Goal: Information Seeking & Learning: Learn about a topic

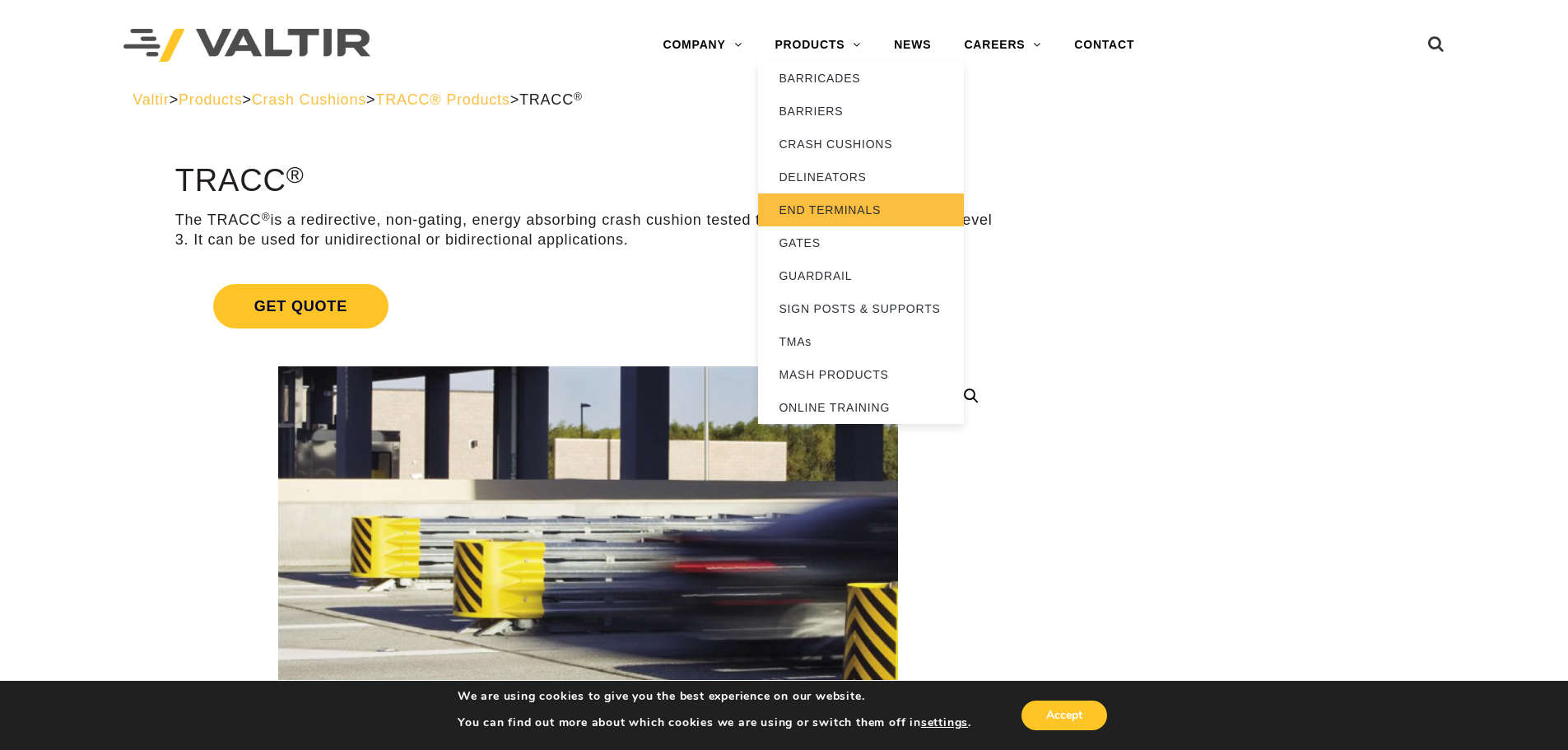
click at [859, 201] on link "END TERMINALS" at bounding box center [861, 210] width 206 height 33
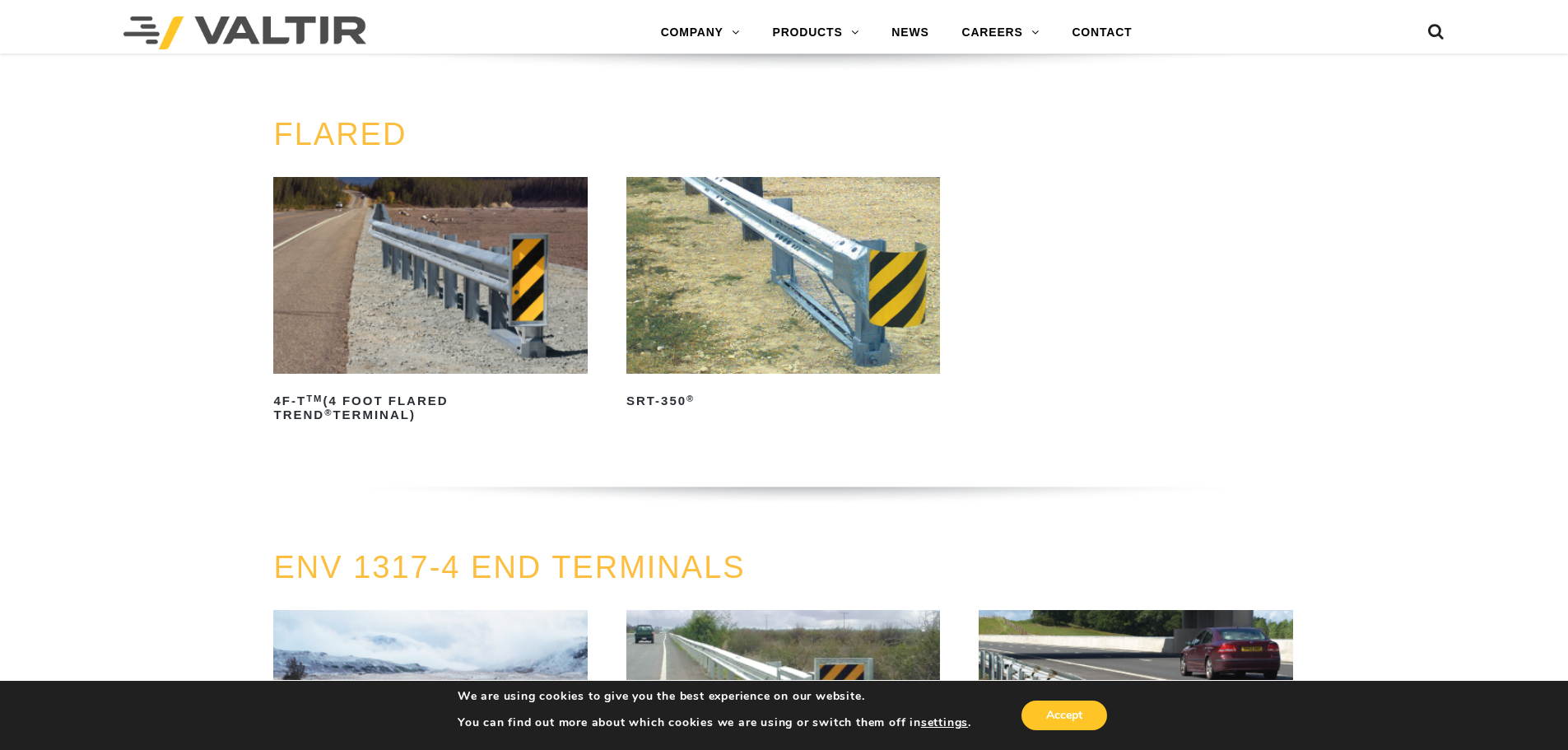
scroll to position [1647, 0]
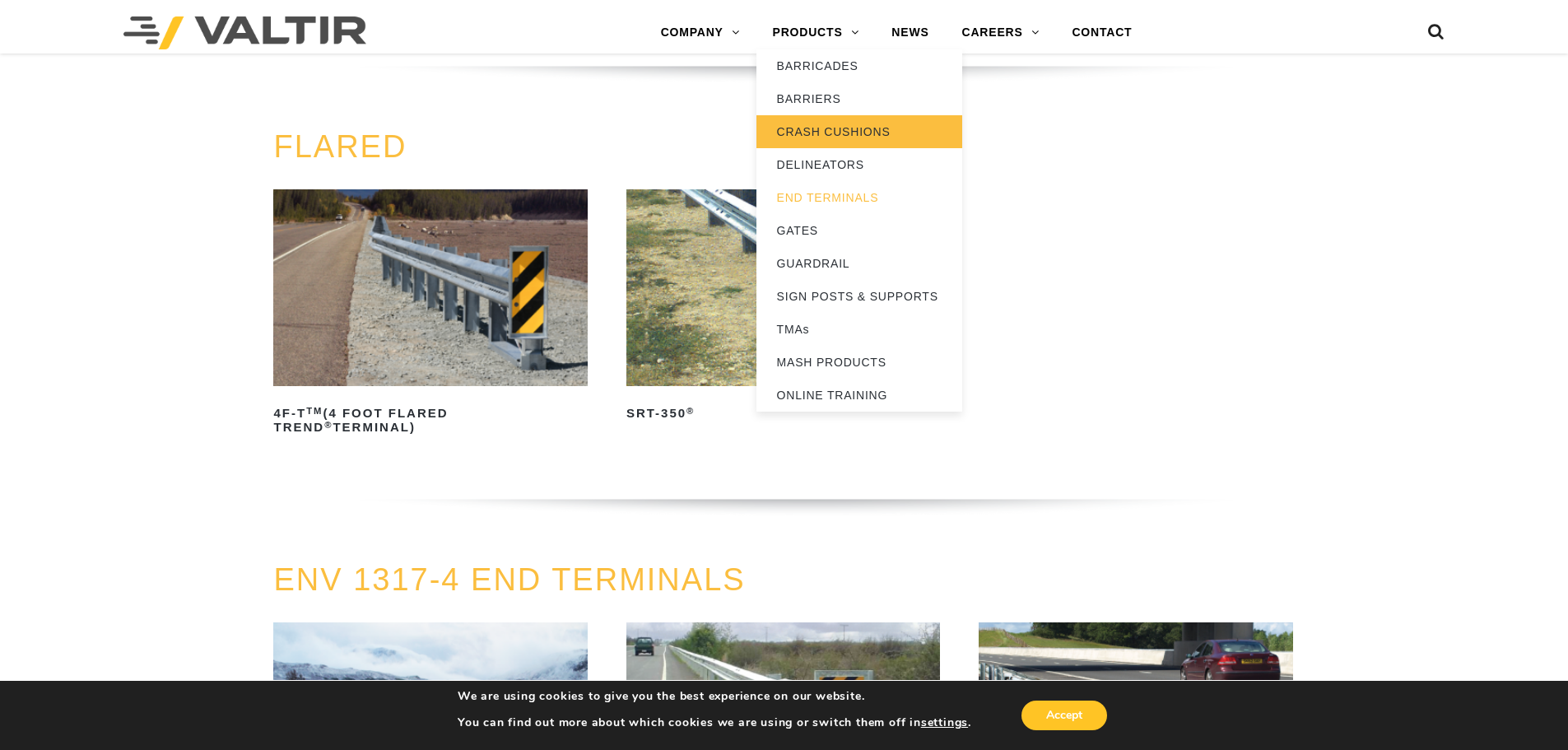
click at [829, 127] on link "CRASH CUSHIONS" at bounding box center [860, 132] width 206 height 33
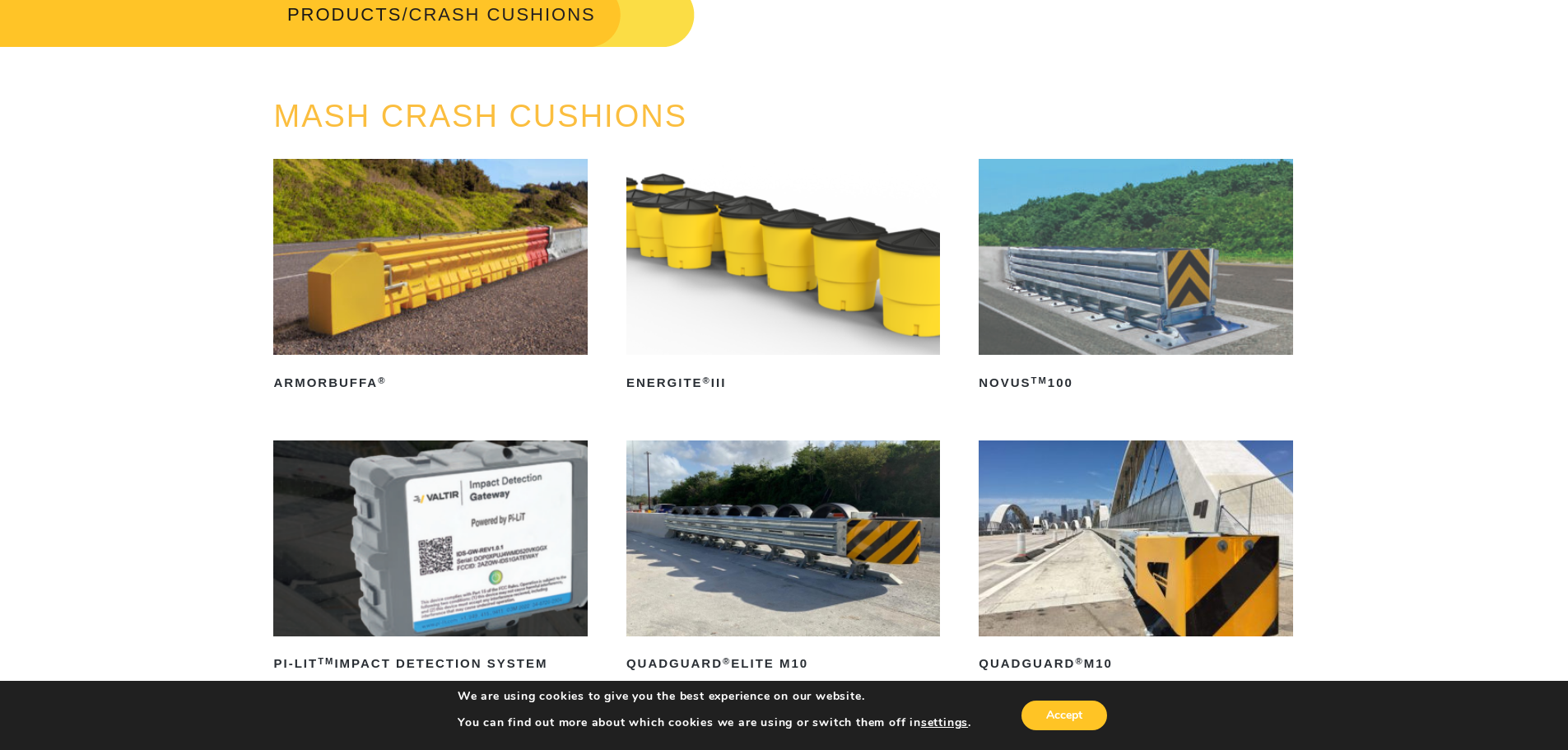
scroll to position [82, 0]
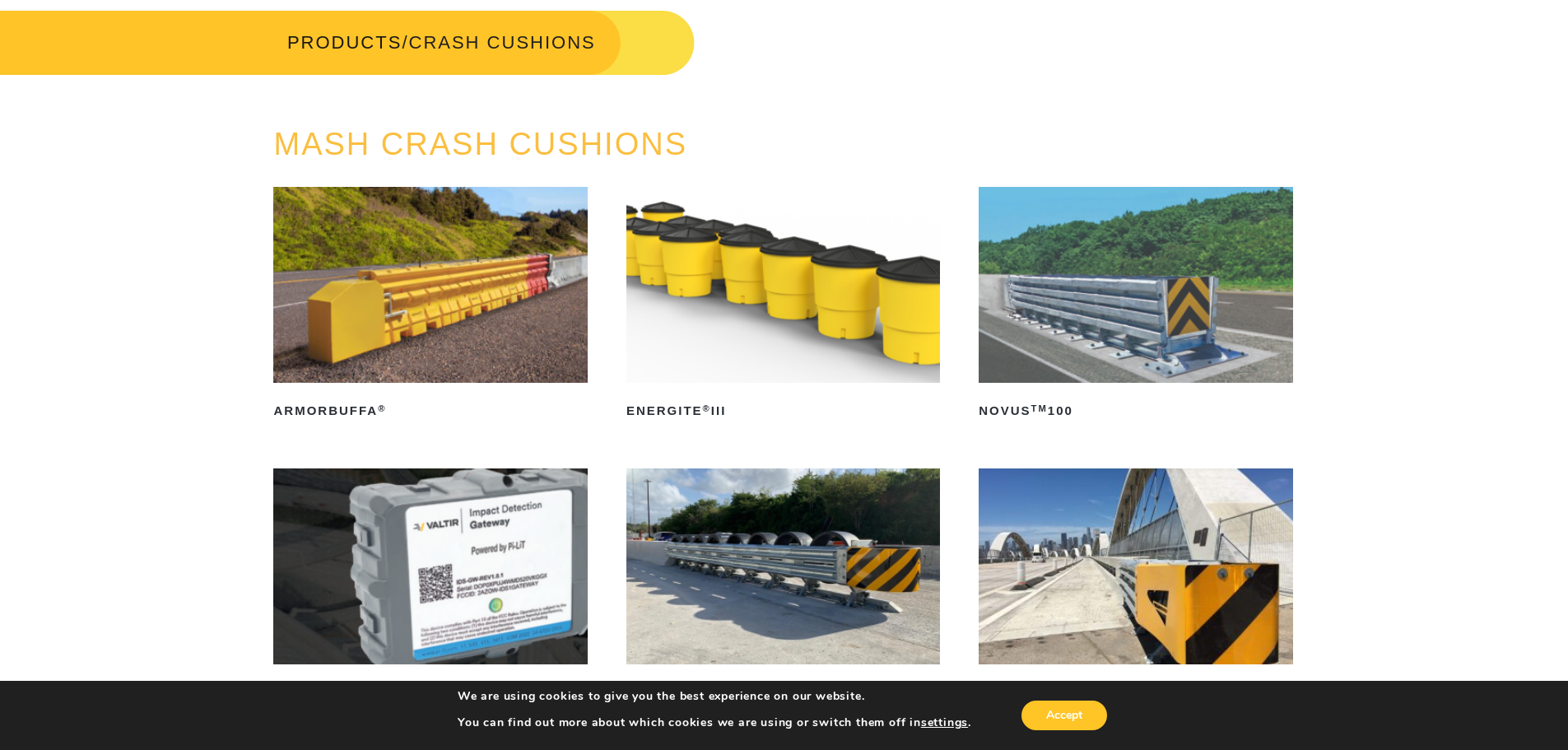
click at [731, 311] on img at bounding box center [783, 285] width 313 height 196
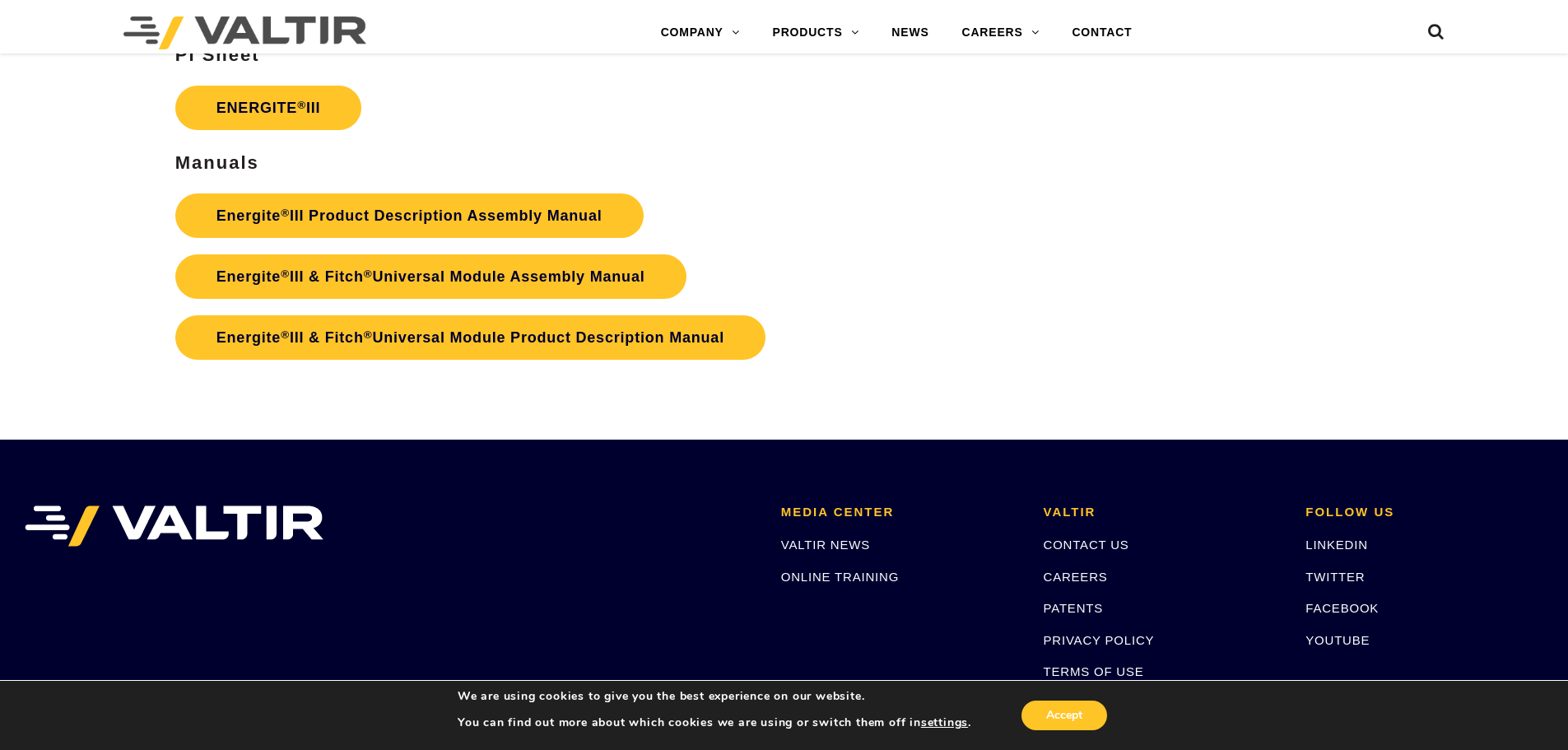
scroll to position [2877, 0]
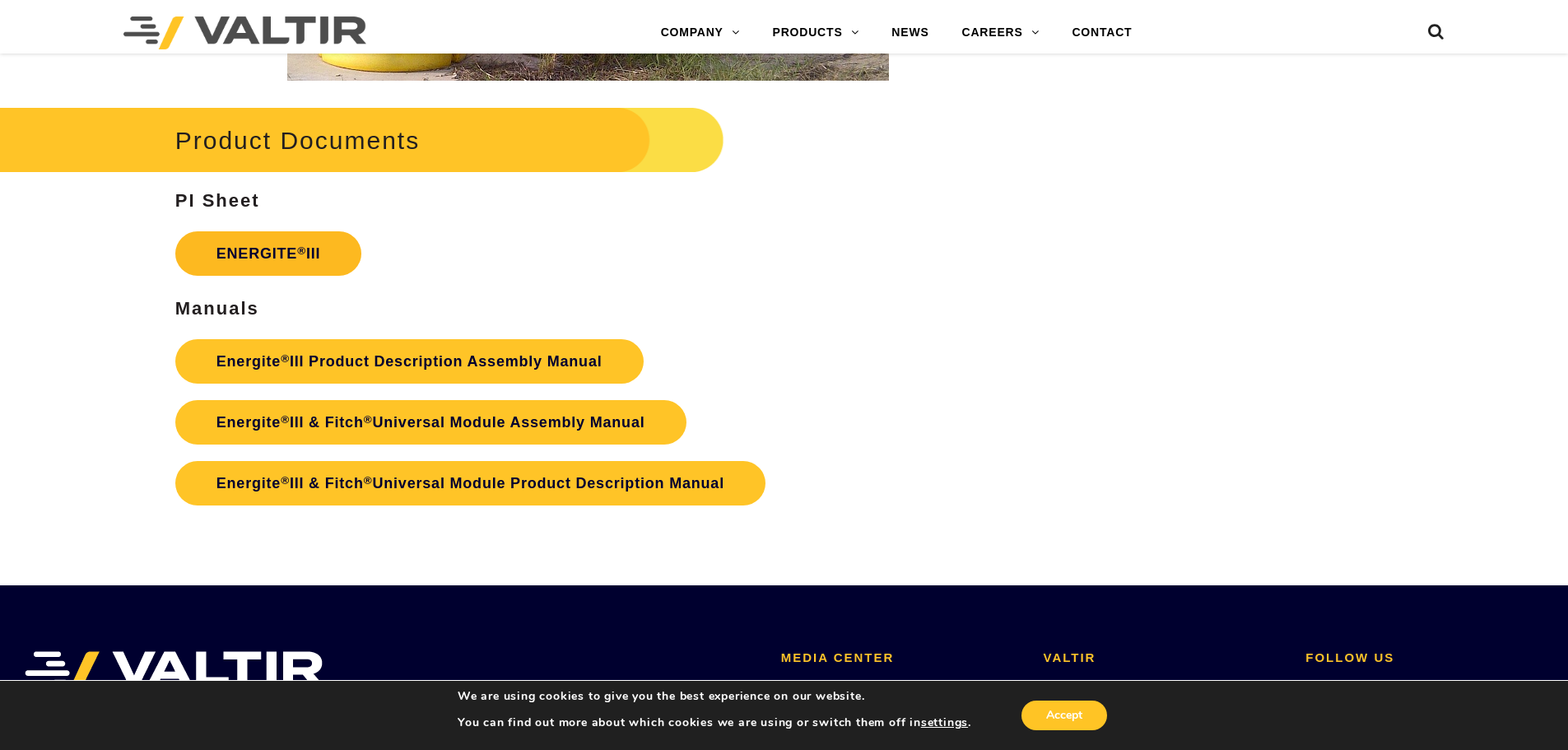
click at [269, 261] on link "ENERGITE ® III" at bounding box center [269, 253] width 187 height 45
